Goal: Task Accomplishment & Management: Manage account settings

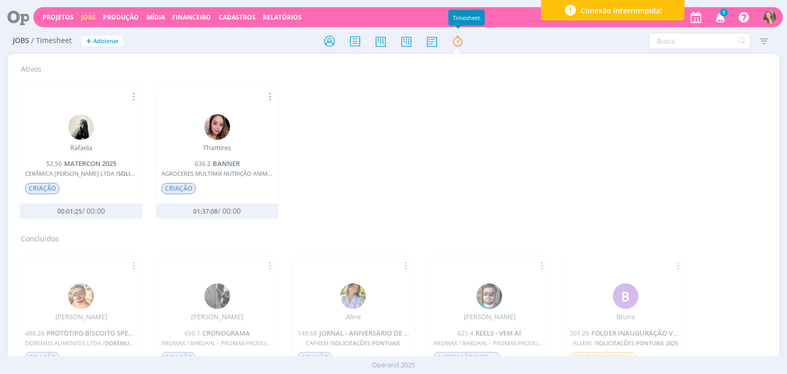
click at [723, 19] on icon "button" at bounding box center [721, 16] width 18 height 17
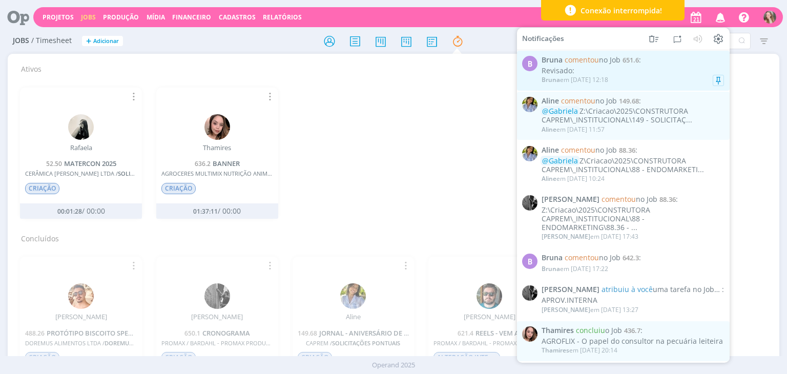
click at [643, 59] on span "[PERSON_NAME] comentou no Job 651.6 :" at bounding box center [633, 60] width 182 height 9
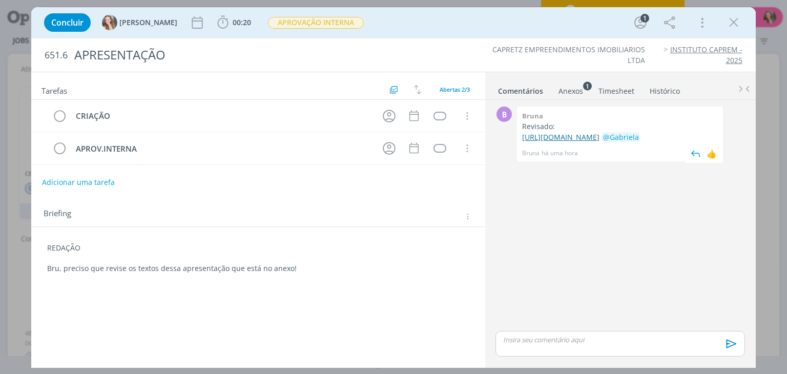
click at [564, 142] on link "[URL][DOMAIN_NAME]" at bounding box center [560, 137] width 77 height 10
click at [45, 251] on div "REDAÇÃO Bru, preciso que revise os textos dessa apresentação que está no anexo!" at bounding box center [257, 258] width 437 height 38
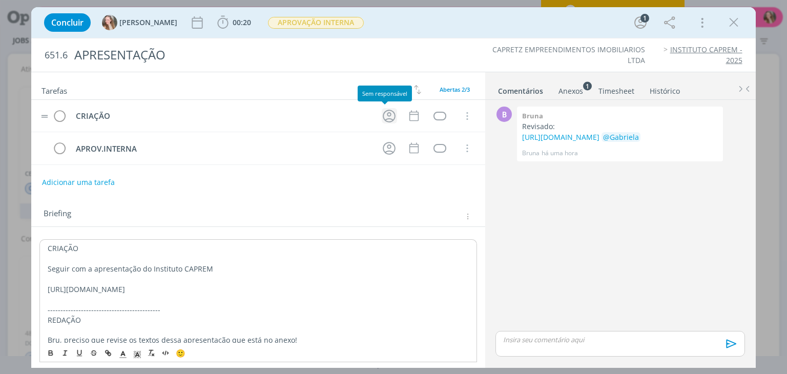
click at [383, 118] on icon "dialog" at bounding box center [389, 116] width 13 height 13
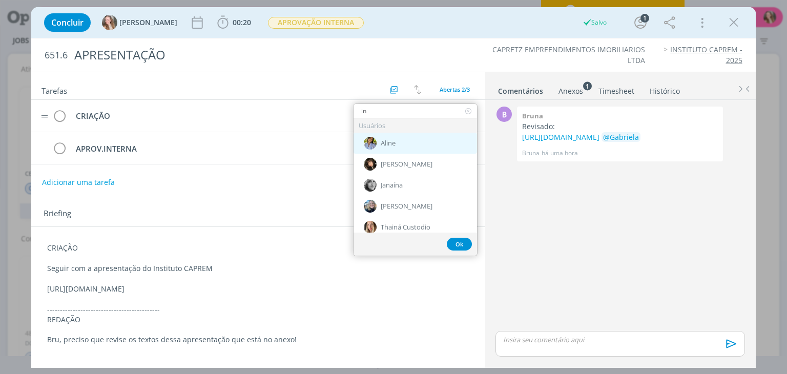
type input "in"
click at [386, 150] on div "Aline" at bounding box center [416, 143] width 124 height 21
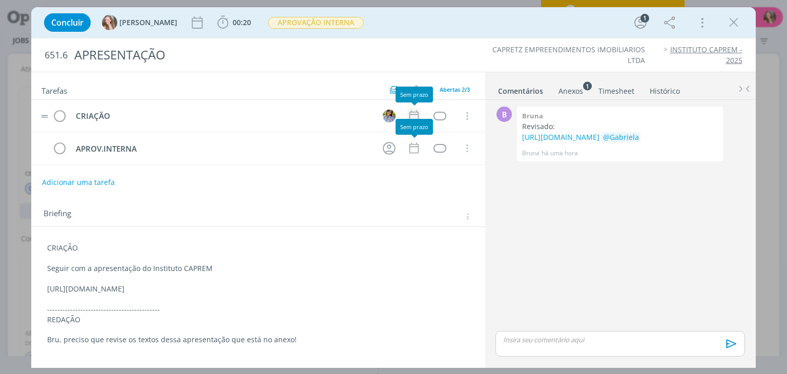
click at [413, 113] on icon "dialog" at bounding box center [414, 115] width 13 height 13
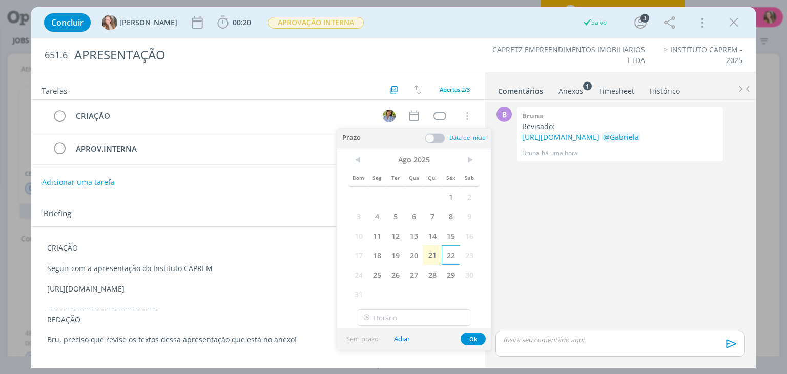
click at [453, 251] on span "22" at bounding box center [451, 255] width 18 height 19
click at [473, 344] on button "Ok" at bounding box center [473, 339] width 25 height 13
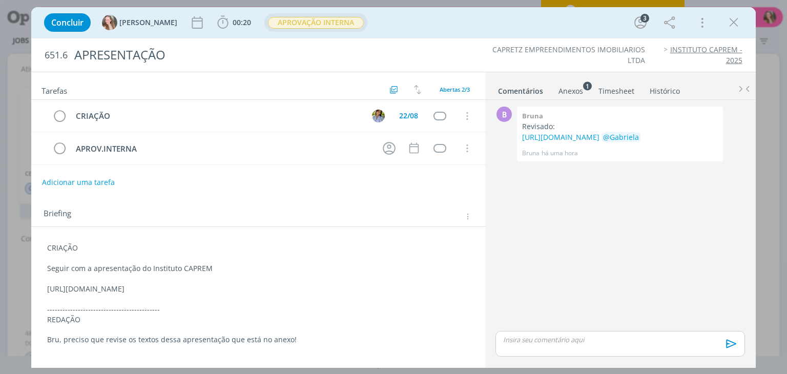
click at [301, 27] on span "APROVAÇÃO INTERNA" at bounding box center [316, 23] width 96 height 12
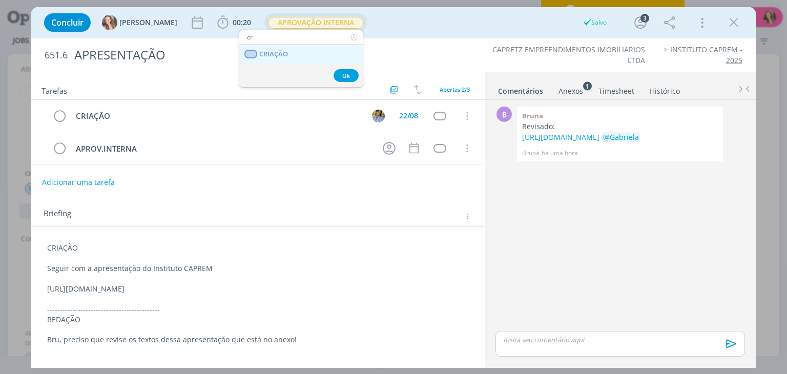
type input "cr"
click at [282, 57] on span "CRIAÇÃO" at bounding box center [274, 54] width 29 height 8
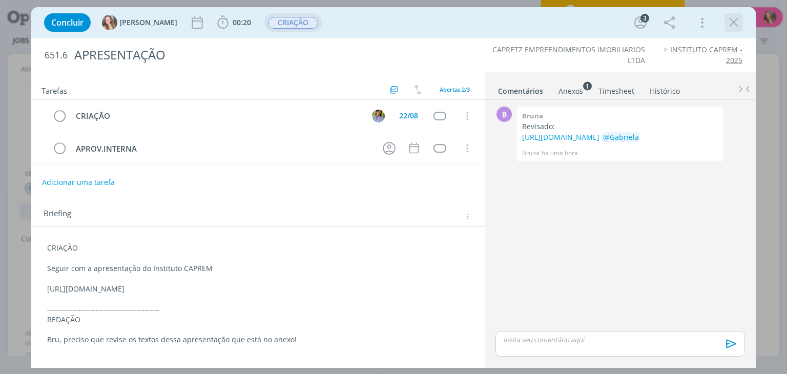
click at [737, 24] on icon "dialog" at bounding box center [733, 22] width 15 height 15
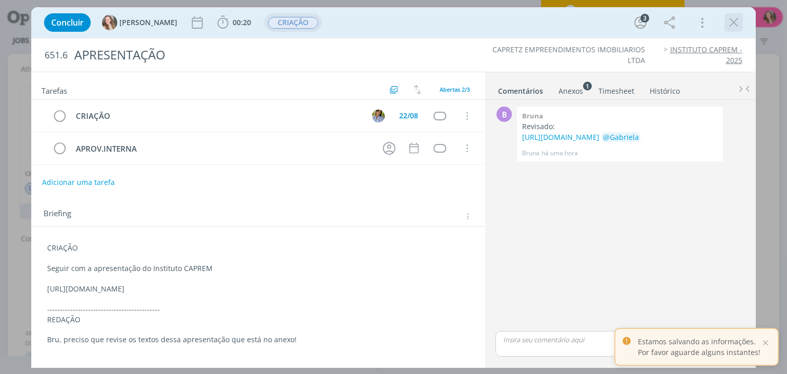
click at [736, 25] on icon "dialog" at bounding box center [733, 22] width 15 height 15
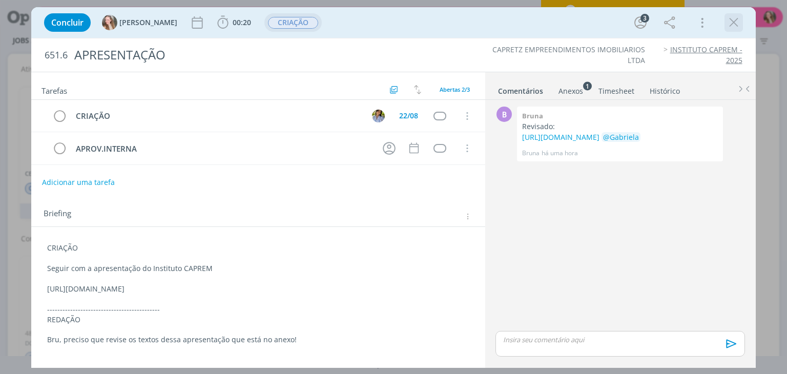
click at [726, 28] on icon "dialog" at bounding box center [733, 22] width 15 height 15
click at [730, 25] on icon "dialog" at bounding box center [733, 22] width 15 height 15
click at [726, 23] on button "dialog" at bounding box center [733, 22] width 15 height 15
click at [223, 265] on p "Seguir com a apresentação do Instituto CAPREM" at bounding box center [258, 268] width 422 height 10
click at [744, 30] on div "Concluir [PERSON_NAME] 00:20 Iniciar Apontar Data * [DATE] Horas * 00:00 Tarefa…" at bounding box center [393, 22] width 709 height 25
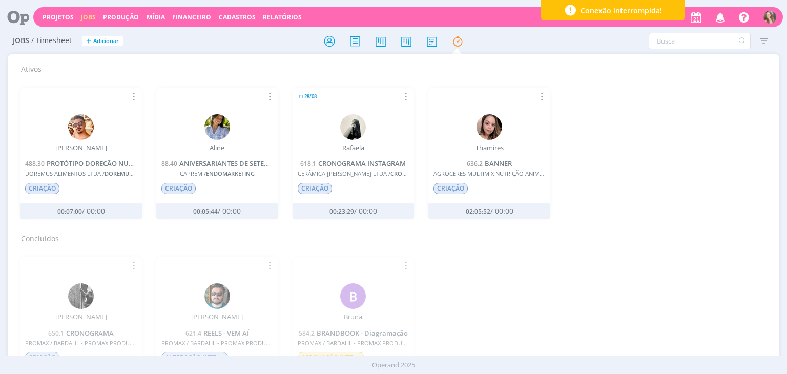
click at [53, 11] on div "Projetos Jobs Produção [GEOGRAPHIC_DATA] Financeiro Cadastros Relatórios Notifi…" at bounding box center [408, 17] width 750 height 20
click at [52, 21] on div "Projetos Jobs Produção [GEOGRAPHIC_DATA] Financeiro Cadastros Relatórios Notifi…" at bounding box center [408, 17] width 750 height 20
click at [51, 19] on link "Projetos" at bounding box center [58, 17] width 31 height 9
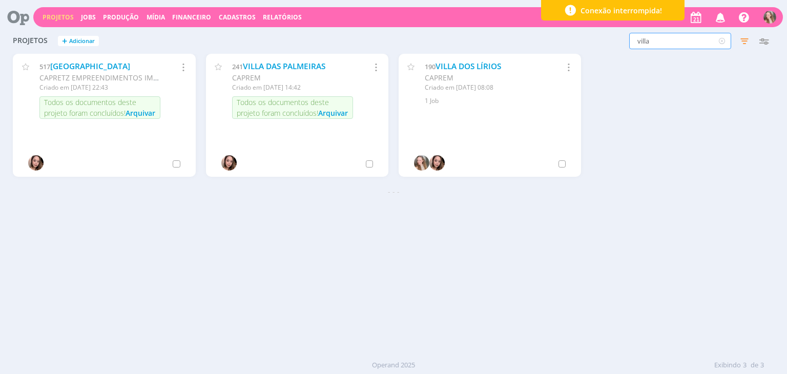
drag, startPoint x: 671, startPoint y: 43, endPoint x: 592, endPoint y: 40, distance: 79.5
click at [592, 40] on div "villa Filtros Filtrar Limpar villa Status Clientes 3 selecionados Data de criaç…" at bounding box center [634, 41] width 279 height 16
type input "88"
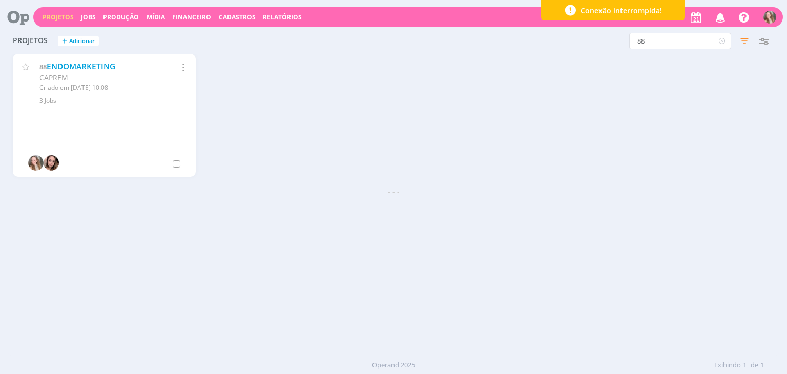
click at [95, 64] on link "ENDOMARKETING" at bounding box center [81, 66] width 69 height 11
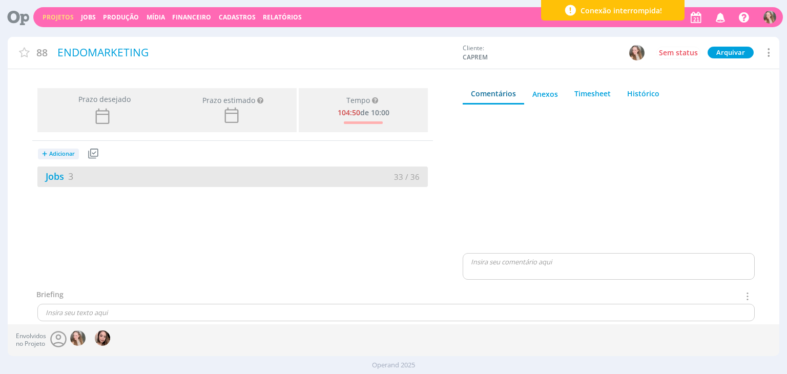
click at [103, 174] on div "Jobs 3" at bounding box center [134, 177] width 195 height 14
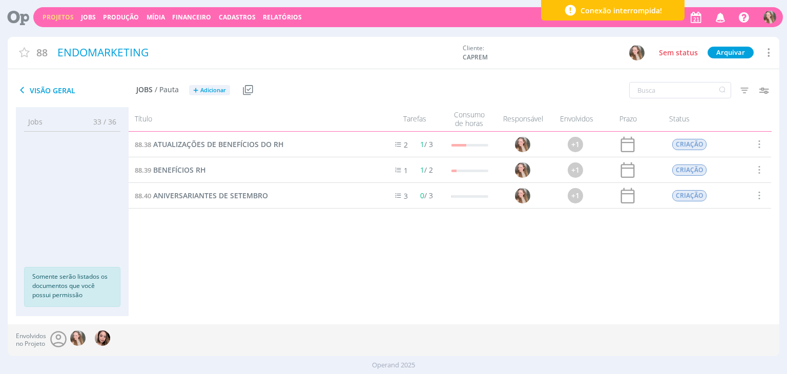
click at [719, 16] on icon "button" at bounding box center [721, 16] width 18 height 17
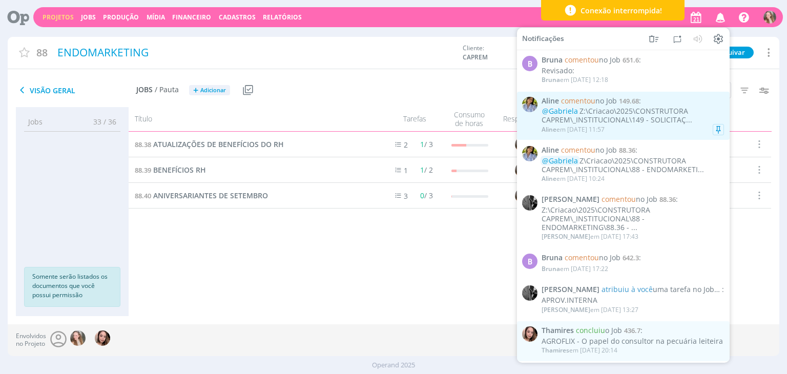
click at [617, 117] on div "@[PERSON_NAME]:\Criacao\2025\CONSTRUTORA CAPREM\_INSTITUCIONAL\149 - SOLICITAÇ.…" at bounding box center [633, 115] width 182 height 17
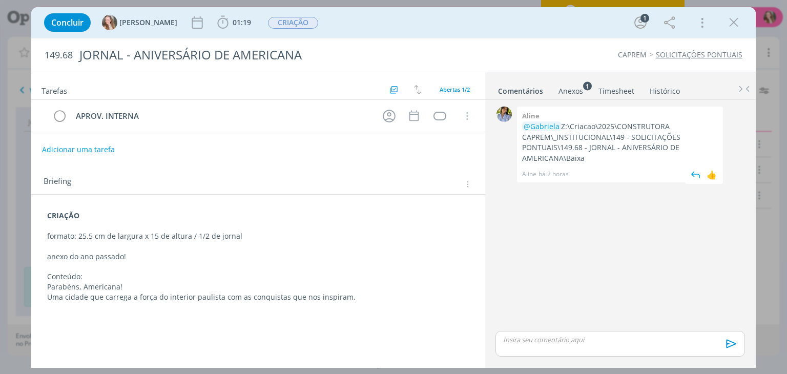
drag, startPoint x: 587, startPoint y: 157, endPoint x: 564, endPoint y: 126, distance: 39.2
click at [564, 126] on p "@[PERSON_NAME]:\Criacao\2025\CONSTRUTORA CAPREM\_INSTITUCIONAL\149 - SOLICITAÇÕ…" at bounding box center [620, 142] width 196 height 42
copy p "Z:\Criacao\2025\CONSTRUTORA CAPREM\_INSTITUCIONAL\149 - SOLICITAÇÕES PONTUAIS\1…"
click at [679, 291] on div "0 Aline @[PERSON_NAME]:\Criacao\2025\CONSTRUTORA CAPREM\_INSTITUCIONAL\149 - SO…" at bounding box center [620, 216] width 257 height 225
